Goal: Information Seeking & Learning: Learn about a topic

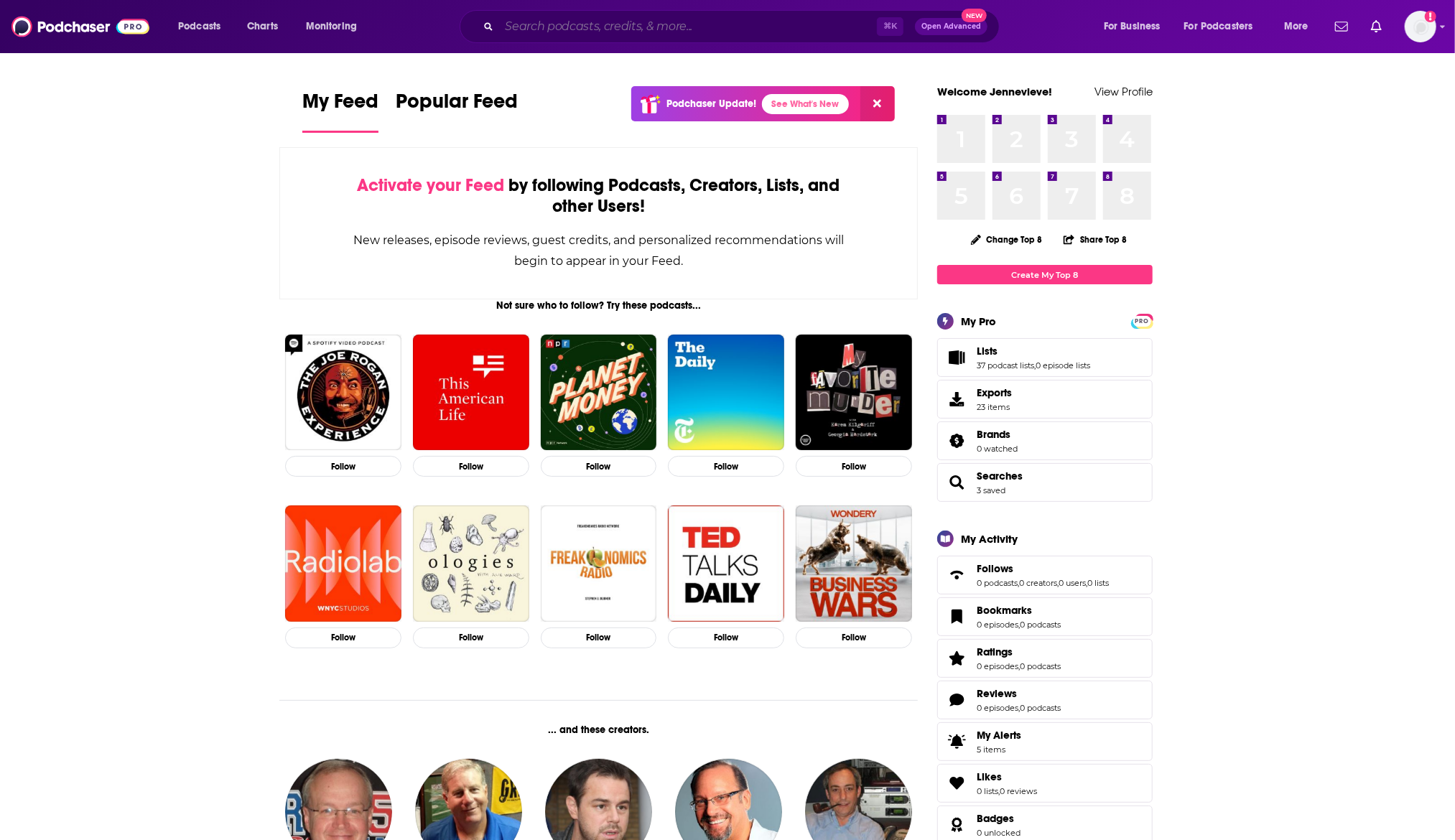
click at [769, 25] on input "Search podcasts, credits, & more..." at bounding box center [687, 26] width 378 height 23
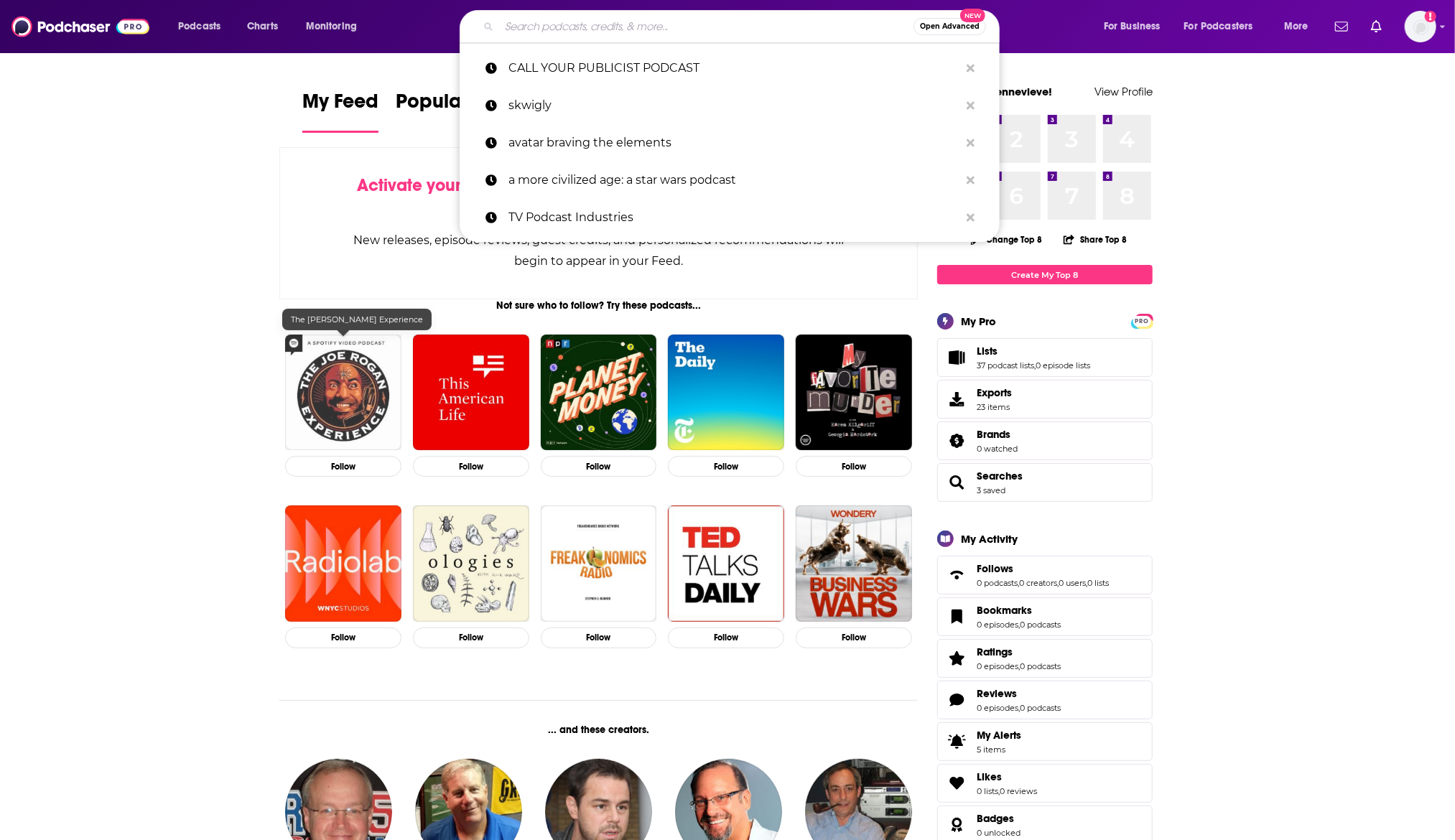
click at [360, 377] on img "The Joe Rogan Experience" at bounding box center [343, 392] width 116 height 116
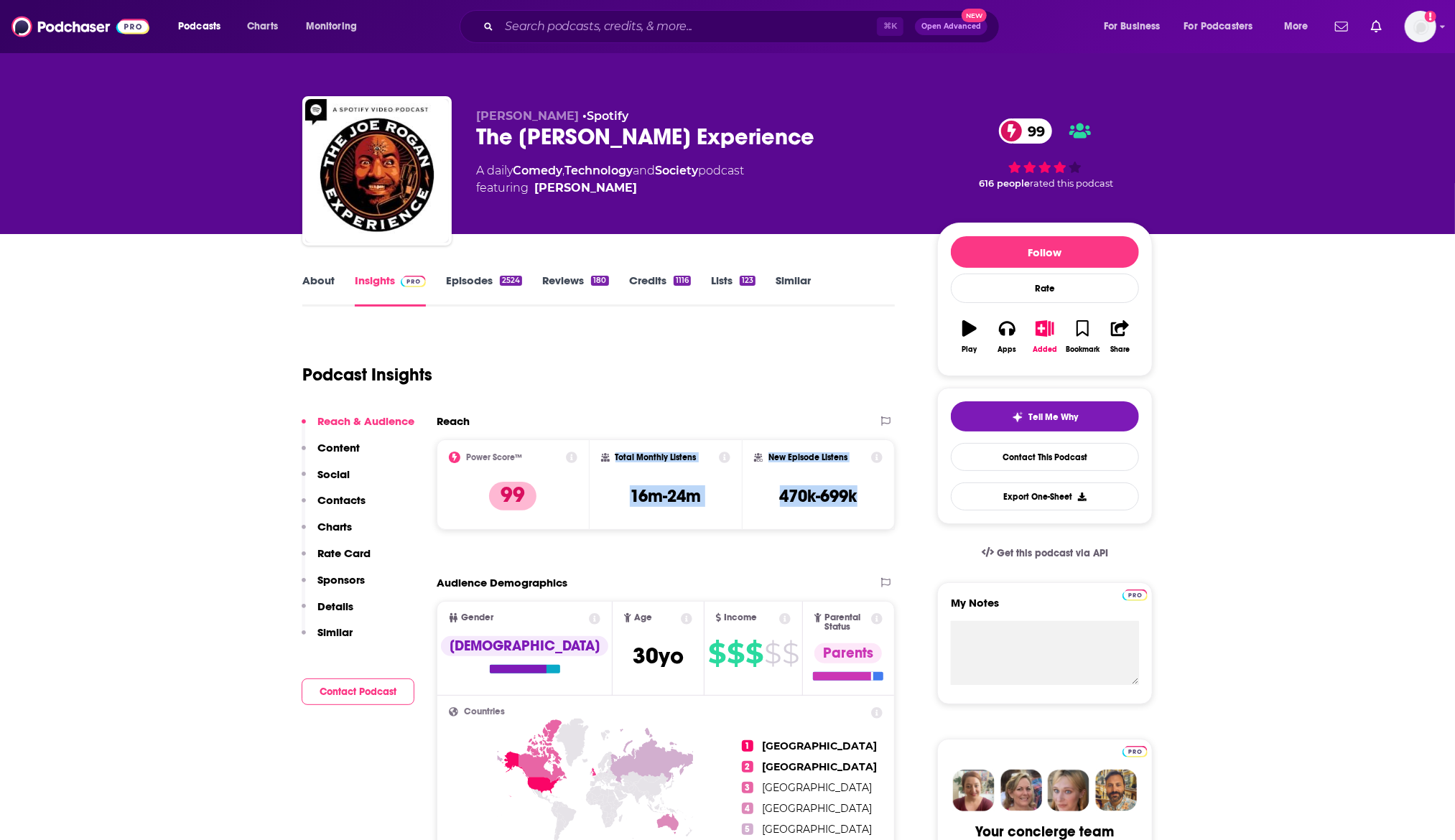
drag, startPoint x: 848, startPoint y: 507, endPoint x: 610, endPoint y: 446, distance: 245.7
click at [610, 446] on div "Power Score™ 99 Total Monthly Listens 16m-24m New Episode Listens 470k-699k" at bounding box center [665, 484] width 458 height 91
click at [359, 503] on p "Contacts" at bounding box center [341, 500] width 48 height 14
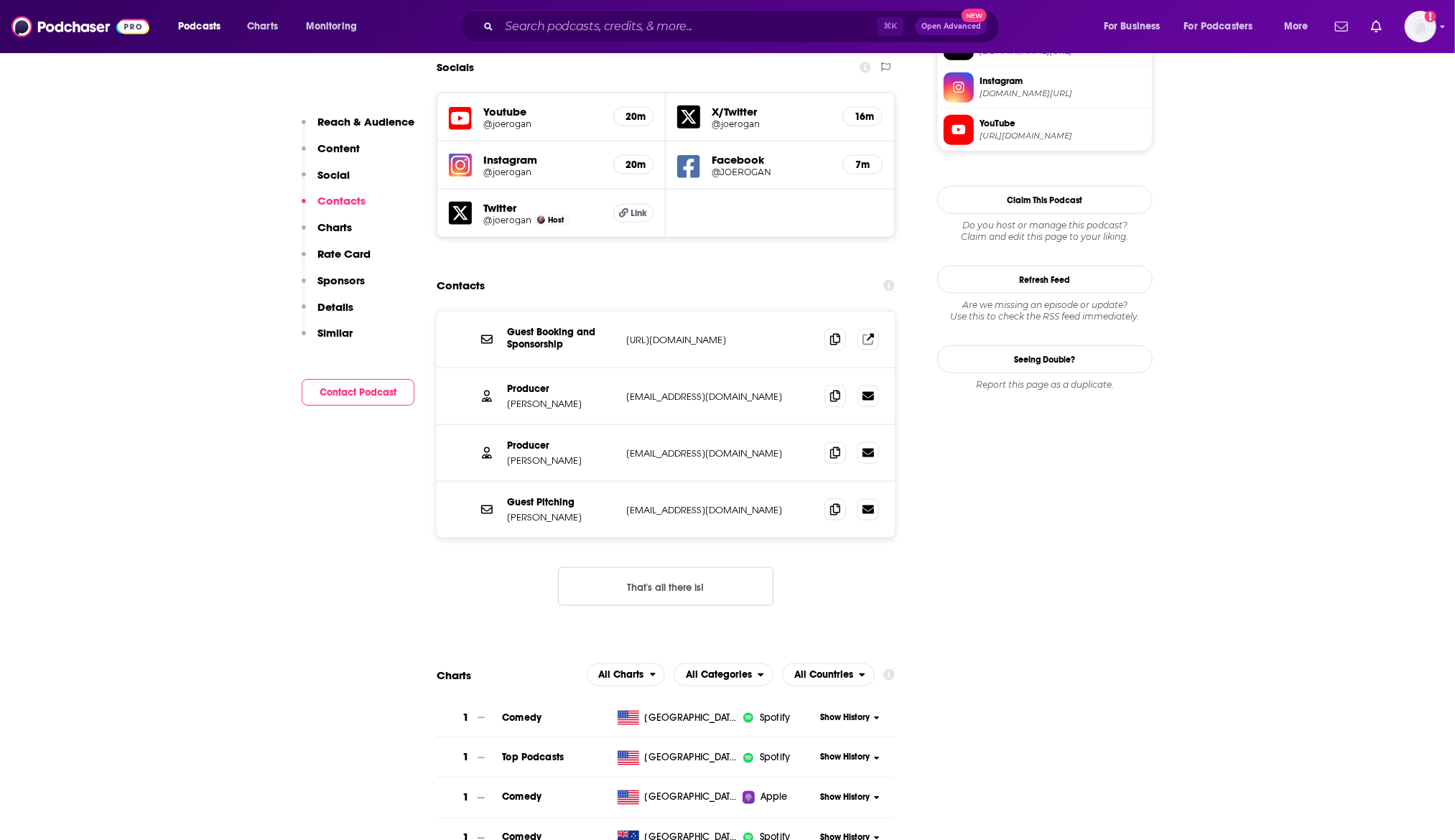
scroll to position [1281, 0]
click at [637, 565] on button "That's all there is!" at bounding box center [666, 584] width 216 height 39
drag, startPoint x: 33, startPoint y: 468, endPoint x: 50, endPoint y: 469, distance: 17.0
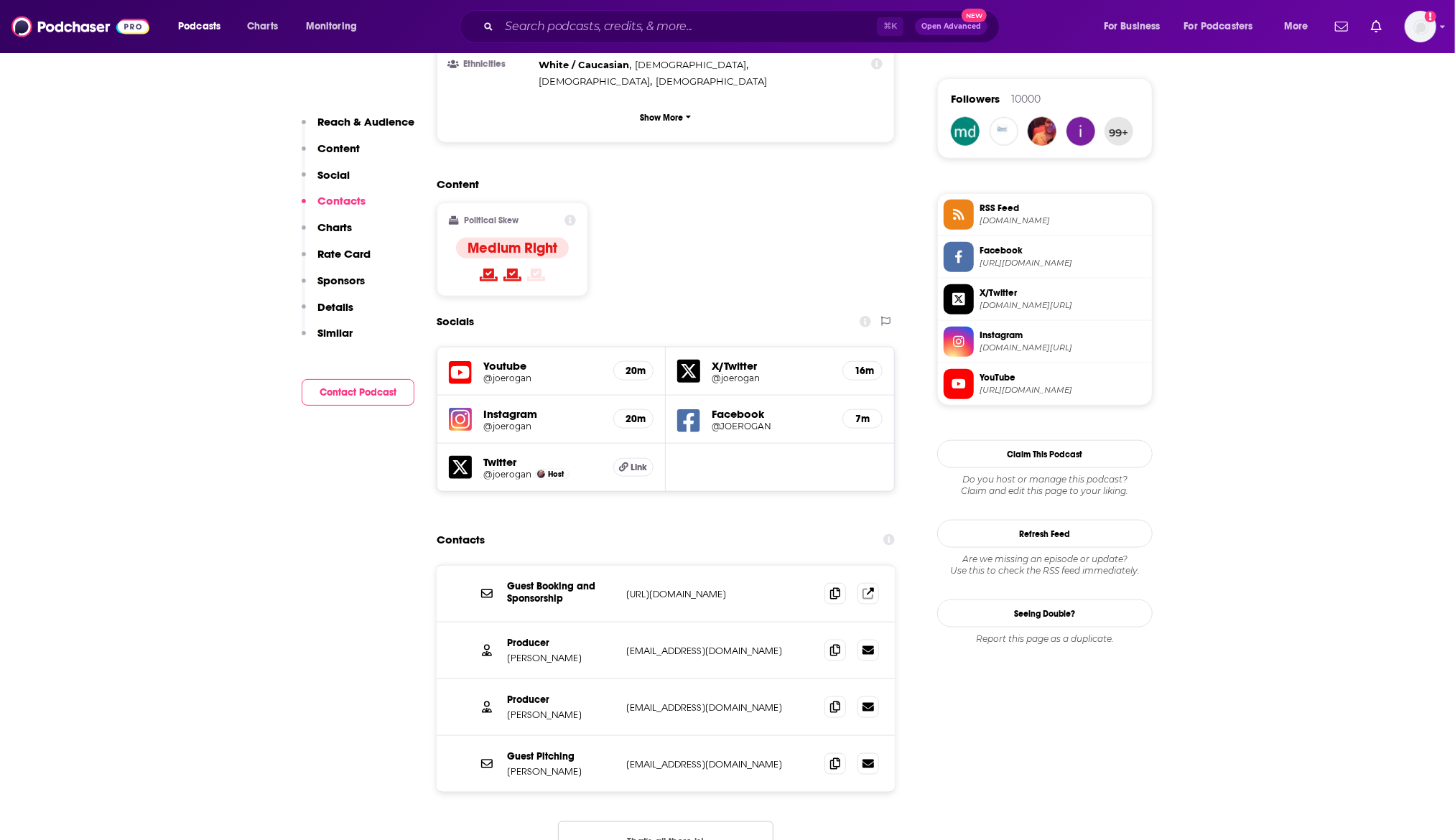
scroll to position [1392, 0]
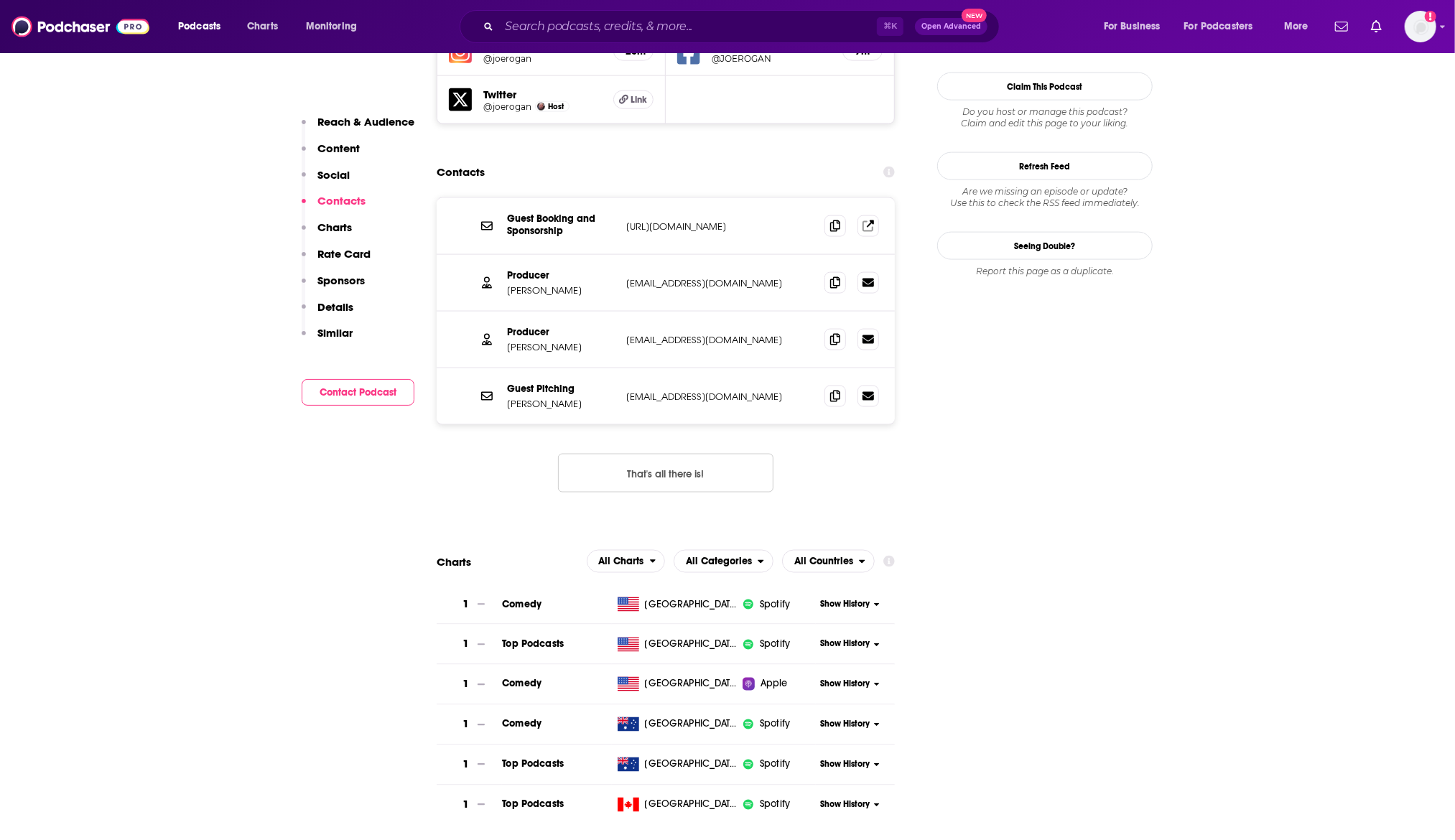
drag, startPoint x: 83, startPoint y: 433, endPoint x: 78, endPoint y: 444, distance: 12.1
